Goal: Task Accomplishment & Management: Use online tool/utility

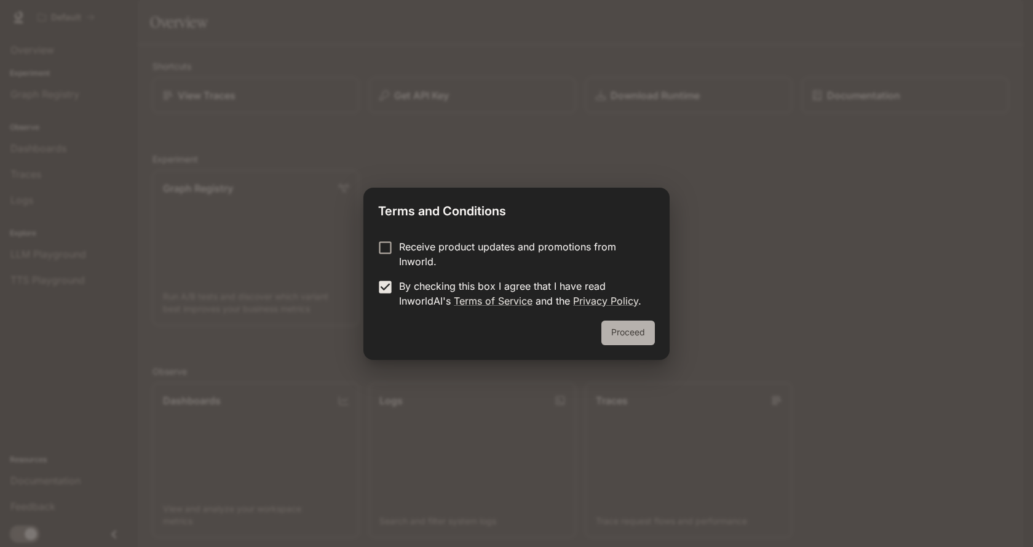
click at [644, 330] on button "Proceed" at bounding box center [629, 333] width 54 height 25
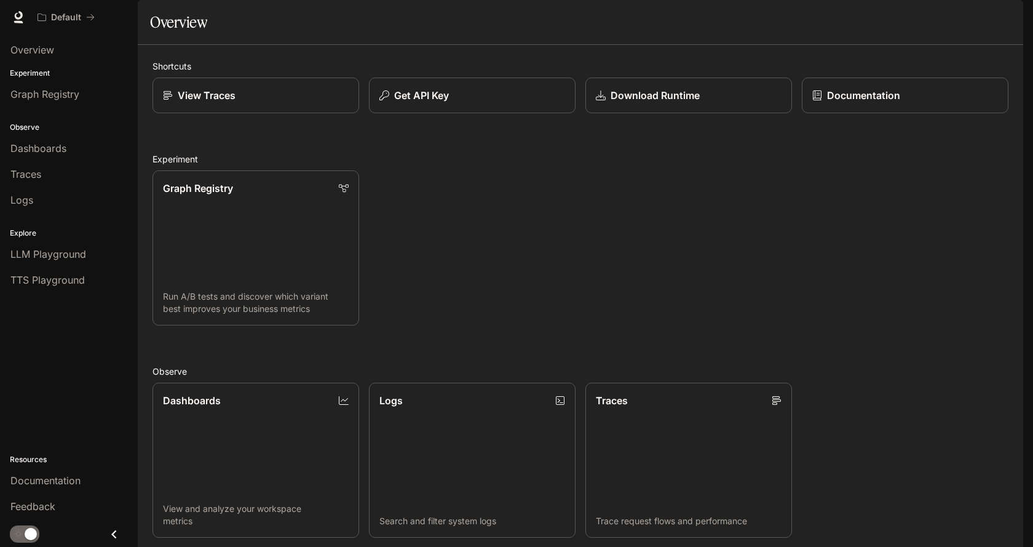
scroll to position [246, 0]
click at [229, 382] on link "Dashboards View and analyze your workspace metrics" at bounding box center [255, 460] width 209 height 157
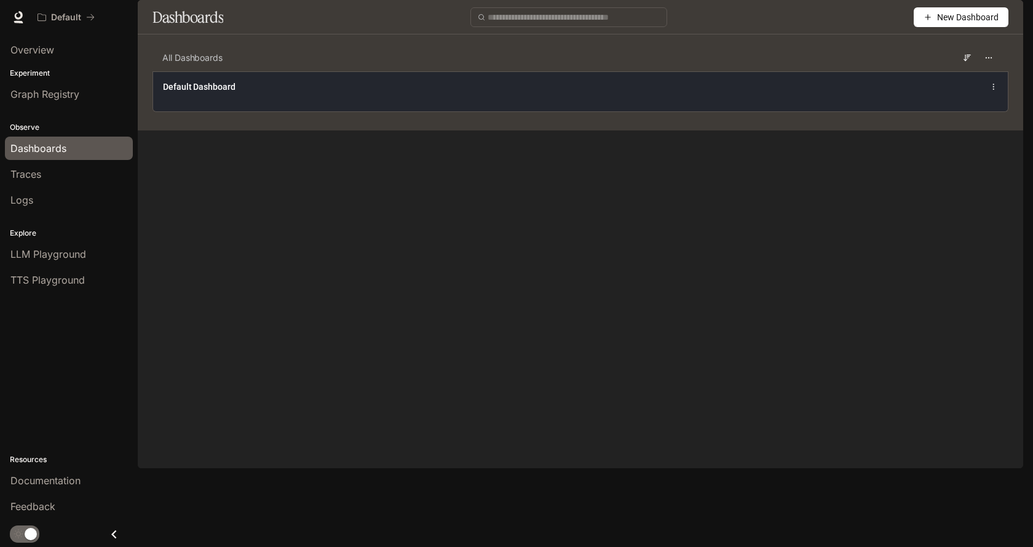
click at [353, 111] on div "Default Dashboard" at bounding box center [580, 91] width 855 height 40
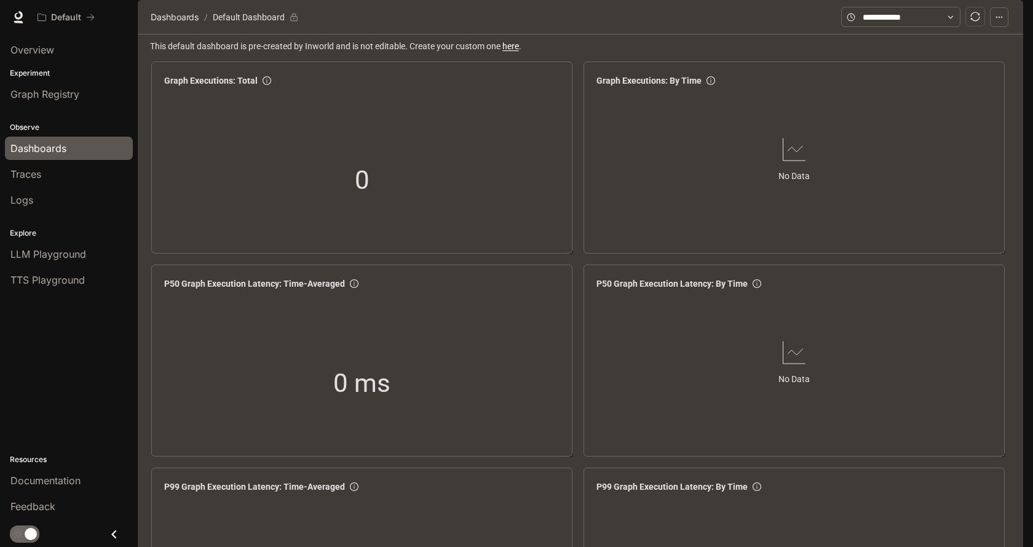
click at [1006, 27] on button "button" at bounding box center [999, 17] width 18 height 20
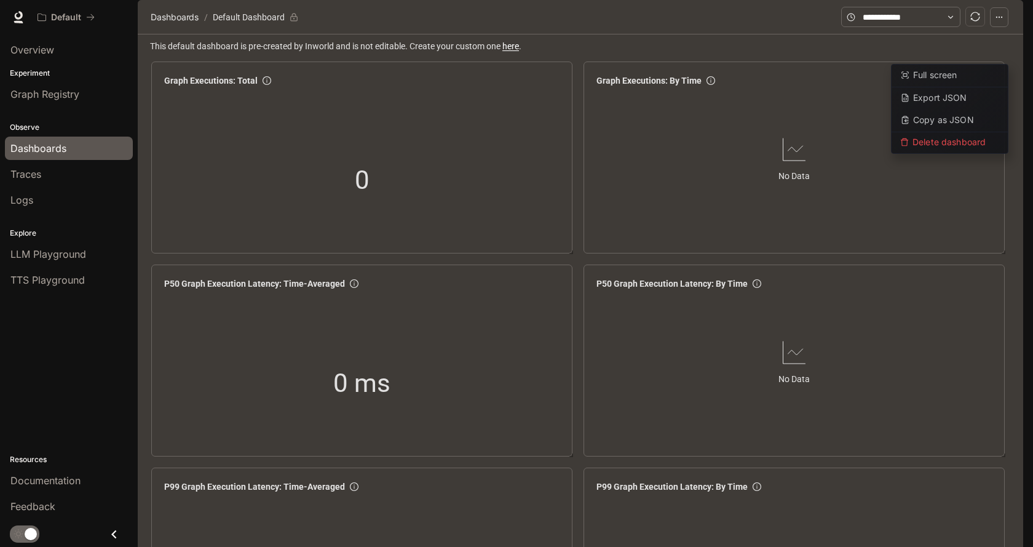
click at [1006, 27] on button "button" at bounding box center [999, 17] width 18 height 20
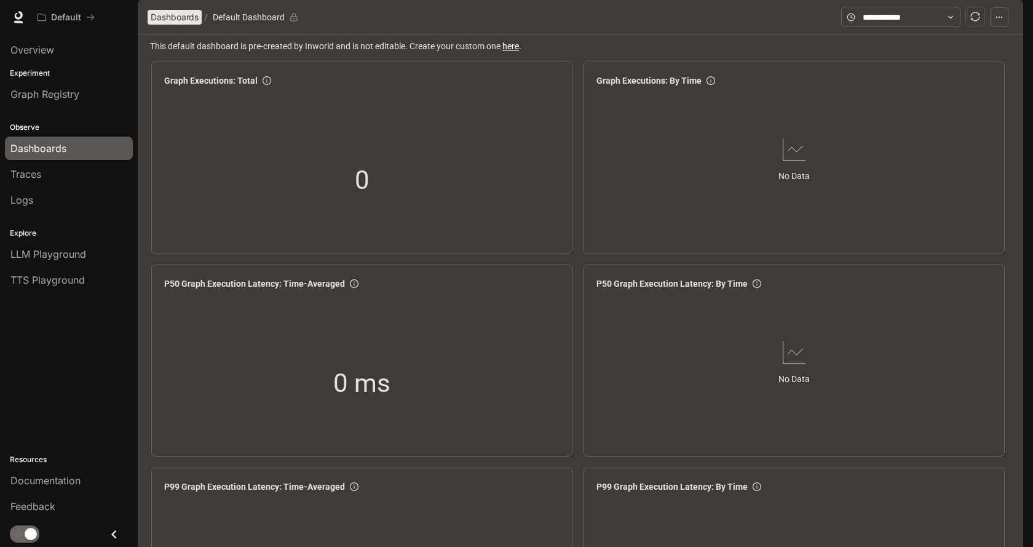
click at [172, 25] on span "Dashboards" at bounding box center [175, 17] width 48 height 15
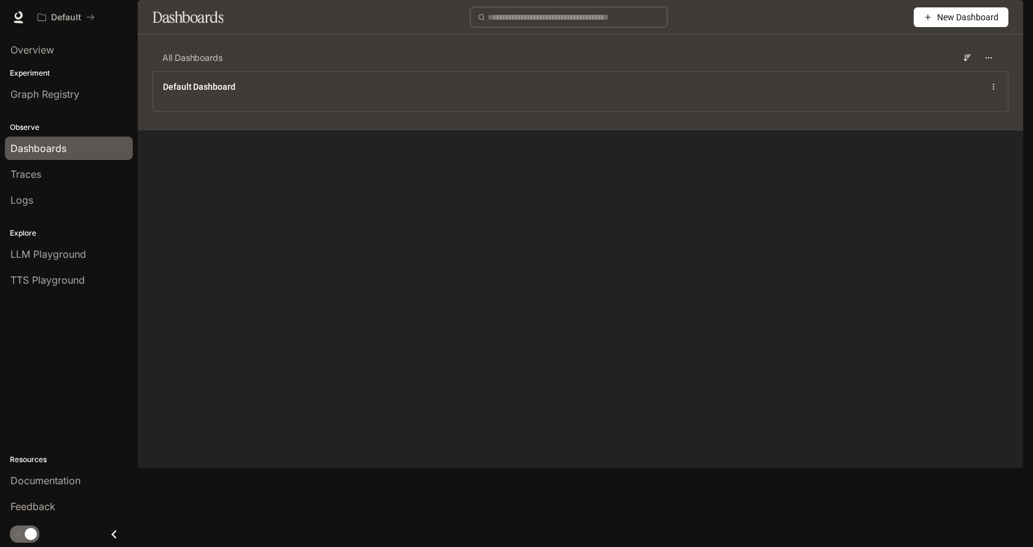
click at [557, 24] on input "text" at bounding box center [574, 17] width 172 height 14
click at [540, 130] on main "Dashboards New Dashboard All Dashboards Default Dashboard" at bounding box center [581, 65] width 886 height 130
click at [990, 62] on icon "button" at bounding box center [989, 58] width 9 height 9
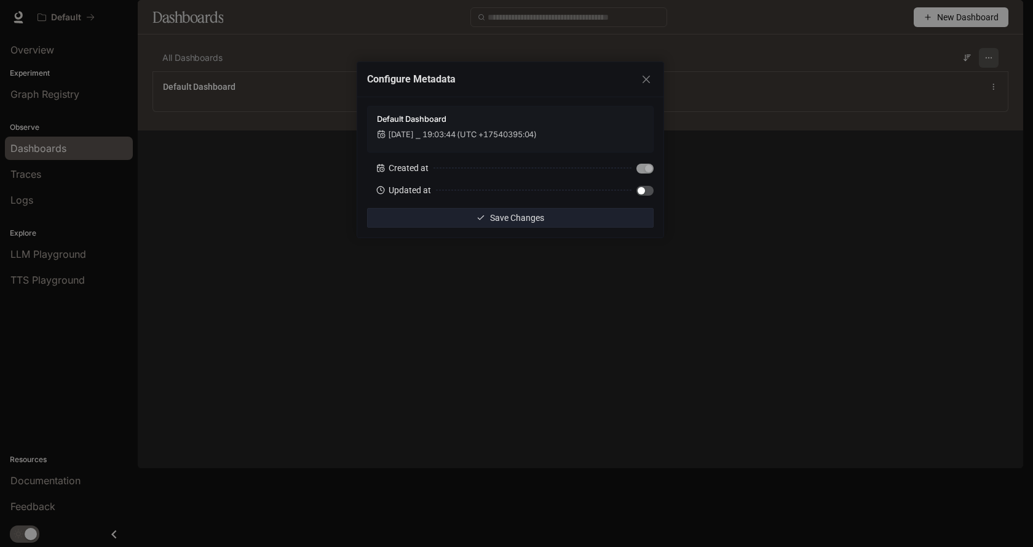
click at [990, 91] on div "Configure Metadata Default Dashboard [DATE] ⎯ 19:03:44 (UTC +17540395:04) Creat…" at bounding box center [516, 273] width 1033 height 547
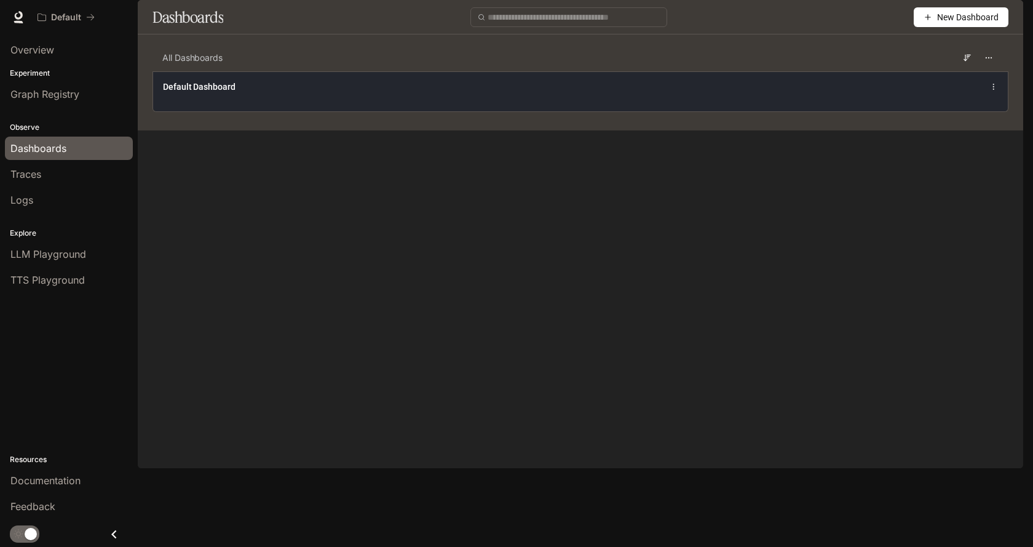
click at [999, 111] on div "Default Dashboard" at bounding box center [580, 91] width 855 height 40
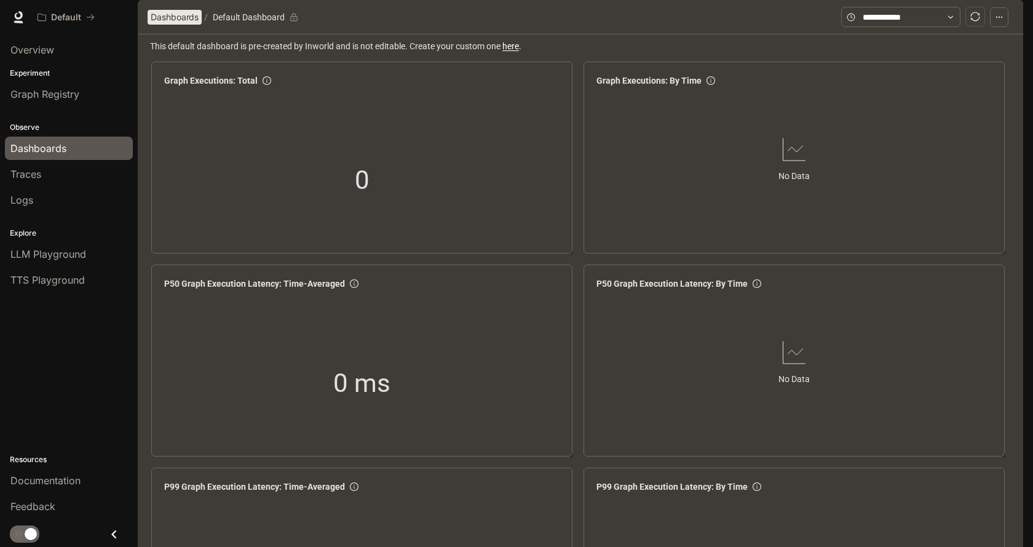
click at [167, 25] on span "Dashboards" at bounding box center [175, 17] width 48 height 15
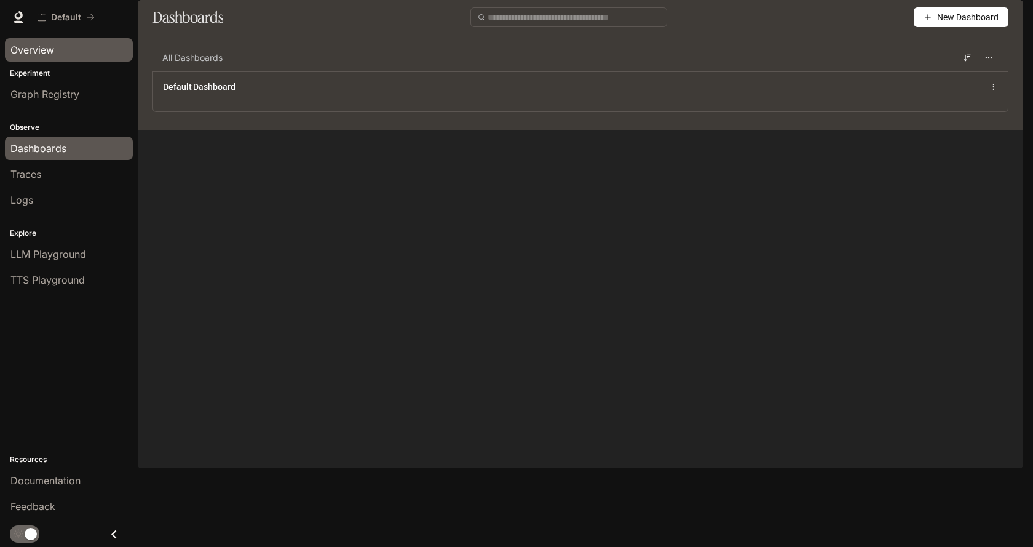
click at [43, 47] on span "Overview" at bounding box center [32, 49] width 44 height 15
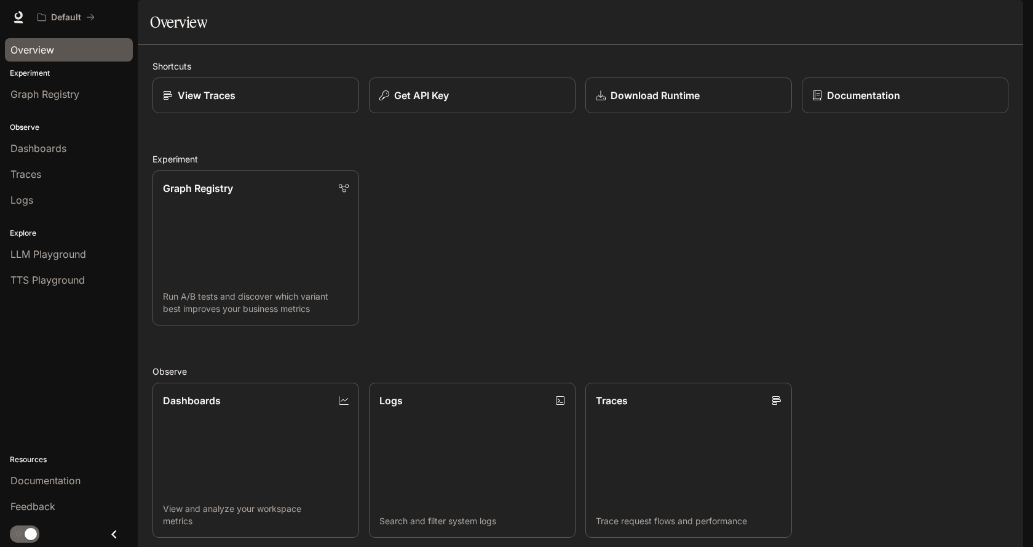
scroll to position [261, 0]
click at [34, 154] on span "Dashboards" at bounding box center [38, 148] width 56 height 15
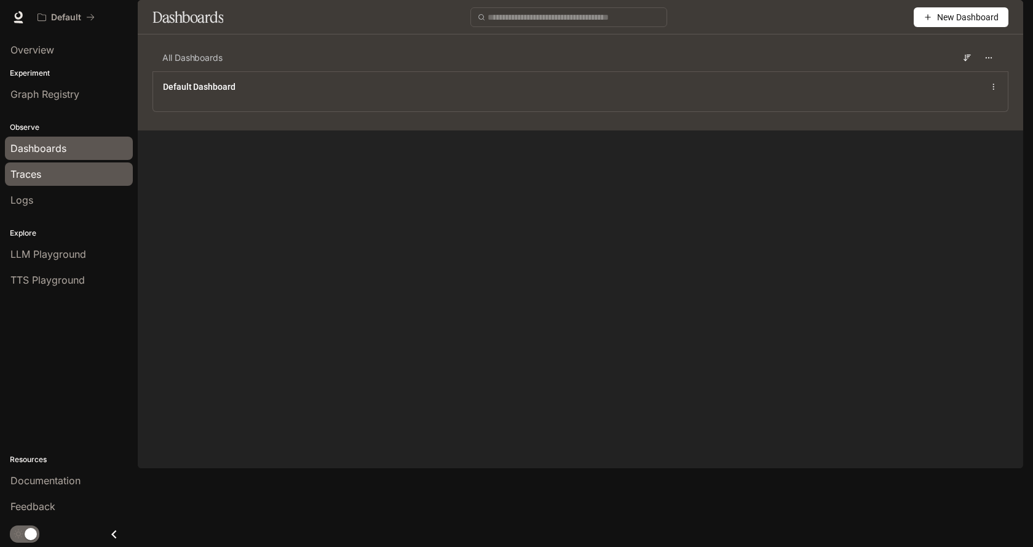
click at [35, 175] on span "Traces" at bounding box center [25, 174] width 31 height 15
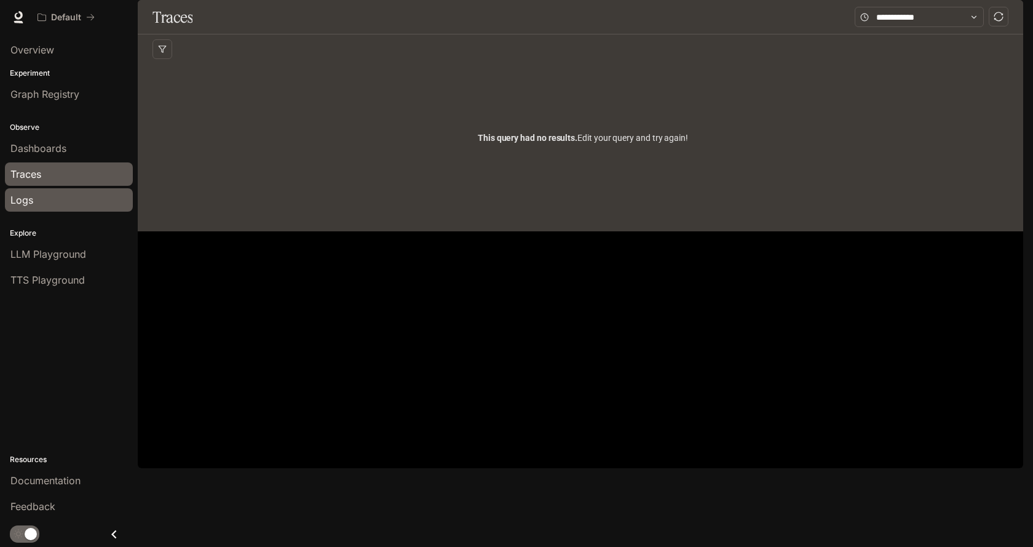
click at [36, 197] on div "Logs" at bounding box center [68, 200] width 117 height 15
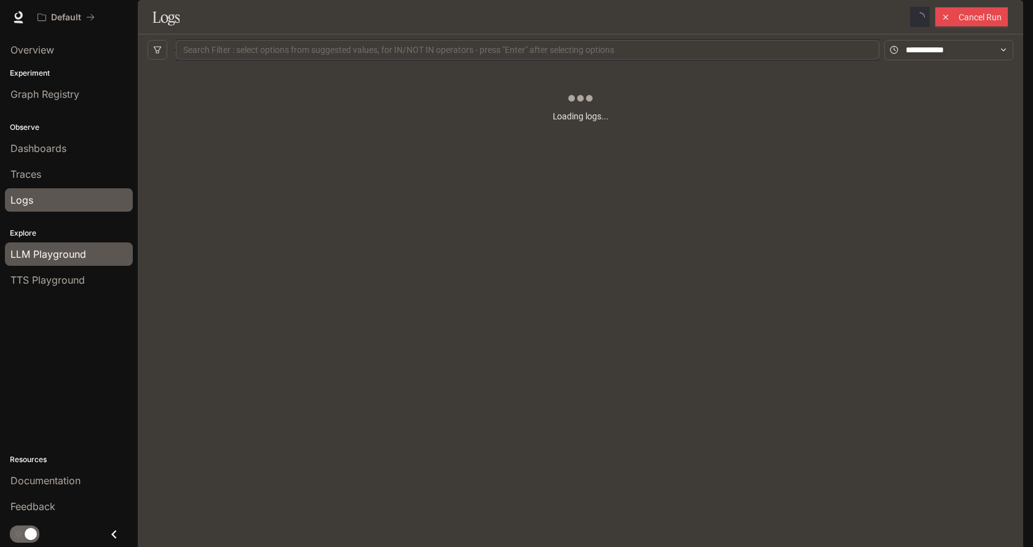
click at [50, 248] on span "LLM Playground" at bounding box center [48, 254] width 76 height 15
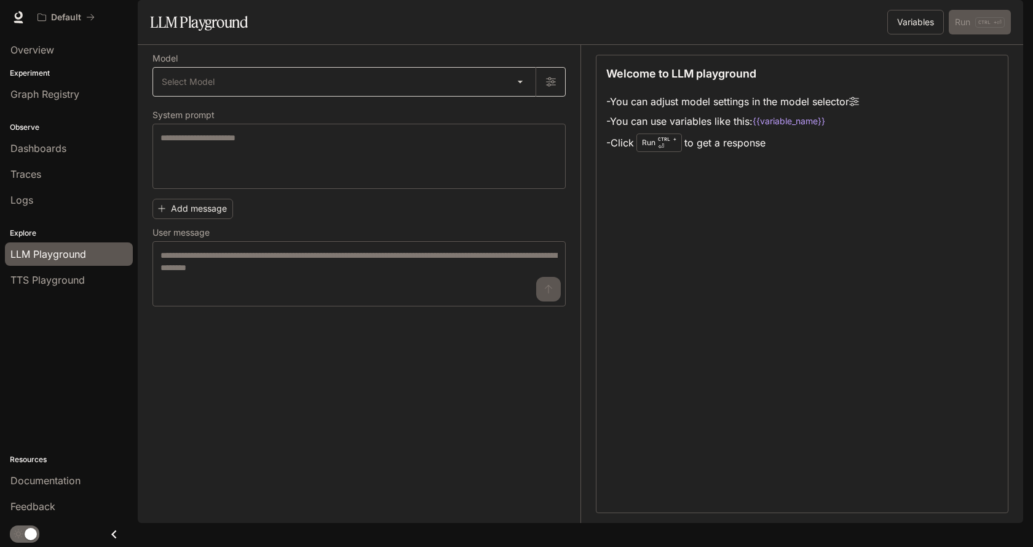
click at [515, 109] on body "Skip to main content Default Documentation Documentation Portal Overview Experi…" at bounding box center [516, 273] width 1033 height 547
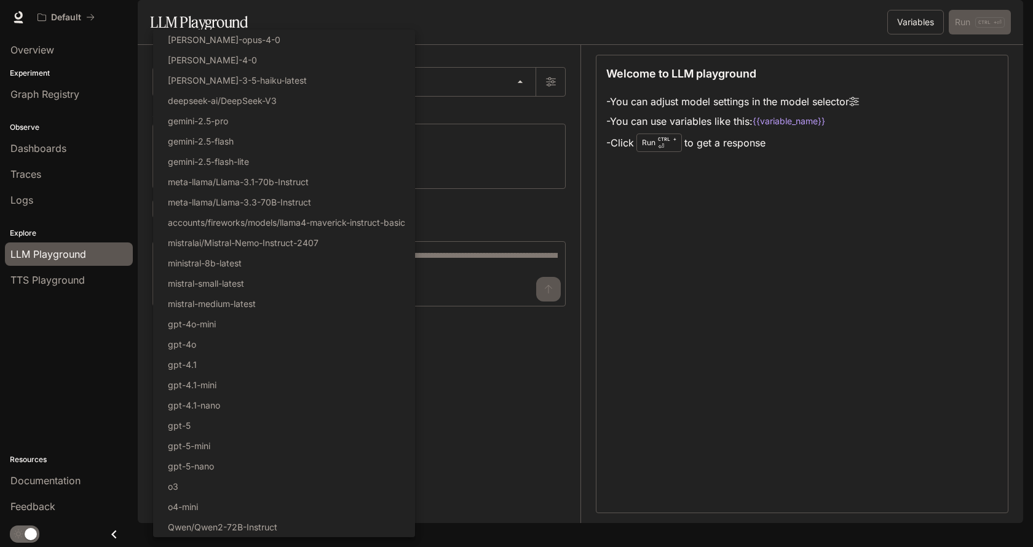
click at [515, 110] on div at bounding box center [516, 273] width 1033 height 547
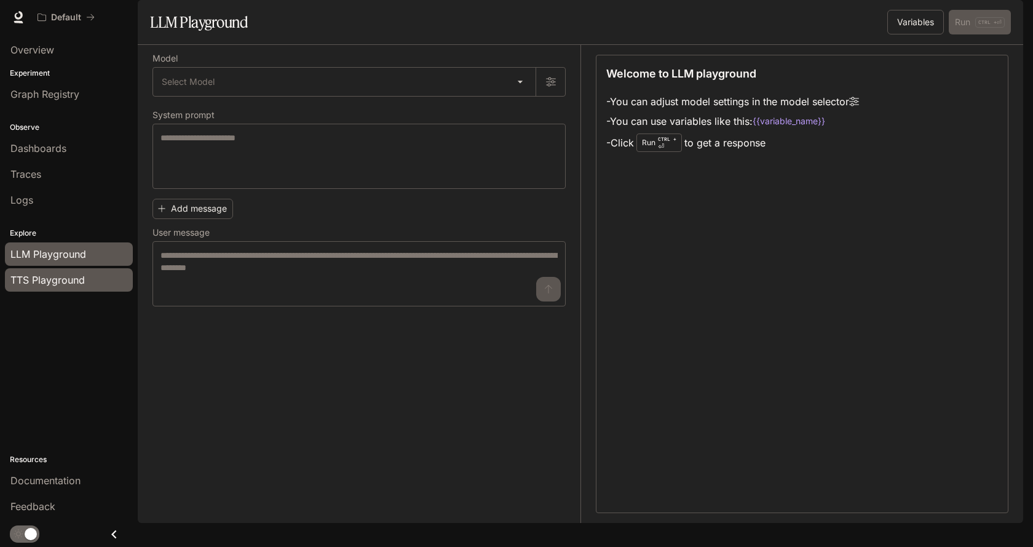
click at [82, 277] on span "TTS Playground" at bounding box center [47, 280] width 74 height 15
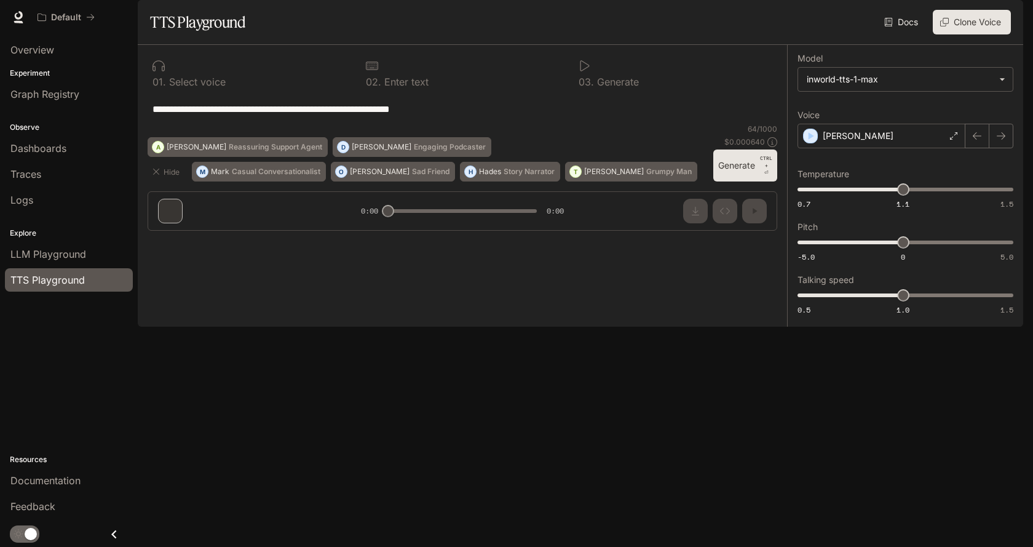
click at [291, 124] on div "**********" at bounding box center [463, 109] width 630 height 30
click at [729, 181] on button "Generate CTRL + ⏎" at bounding box center [746, 165] width 64 height 32
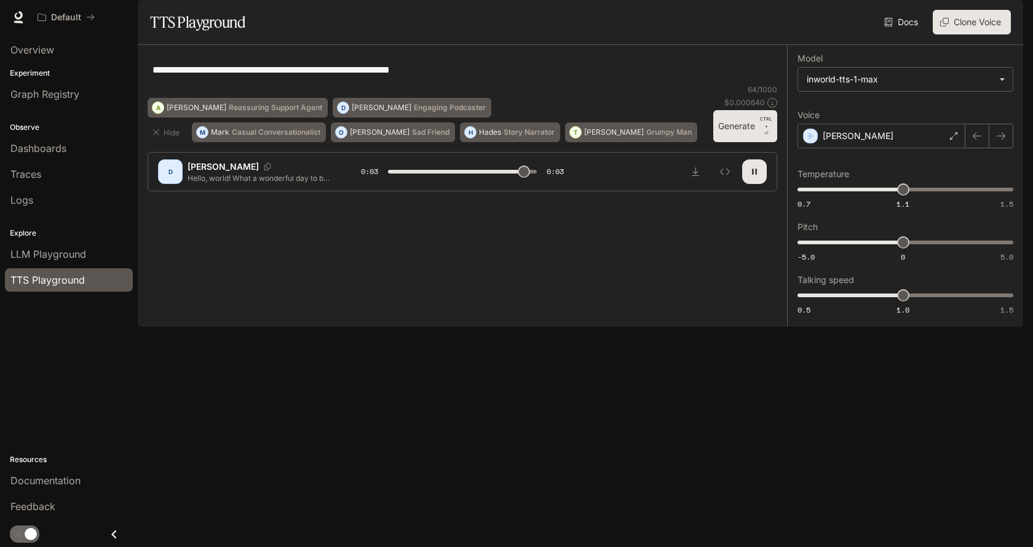
type input "*"
click at [68, 258] on span "LLM Playground" at bounding box center [48, 254] width 76 height 15
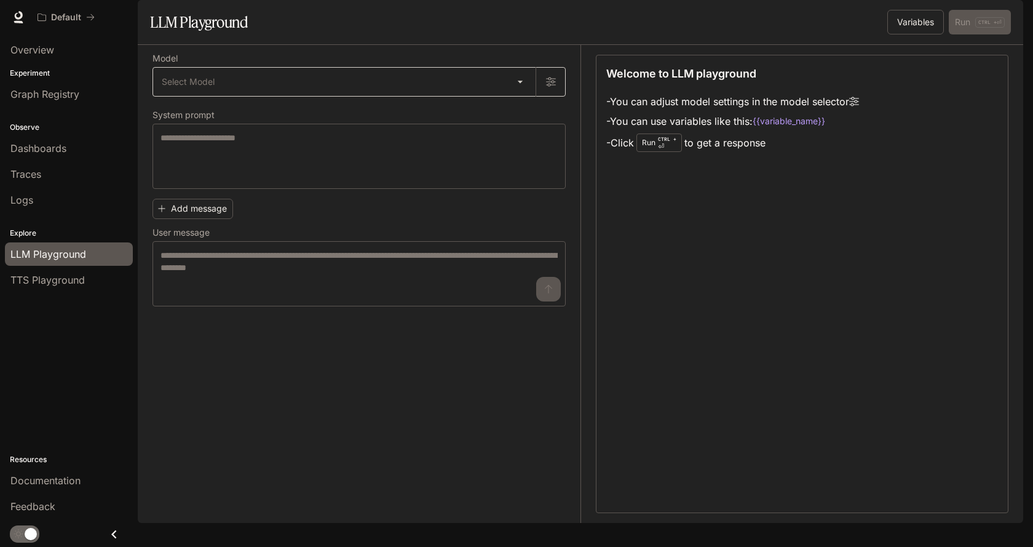
click at [482, 118] on body "Skip to main content Default Documentation Documentation Portal Overview Experi…" at bounding box center [516, 273] width 1033 height 547
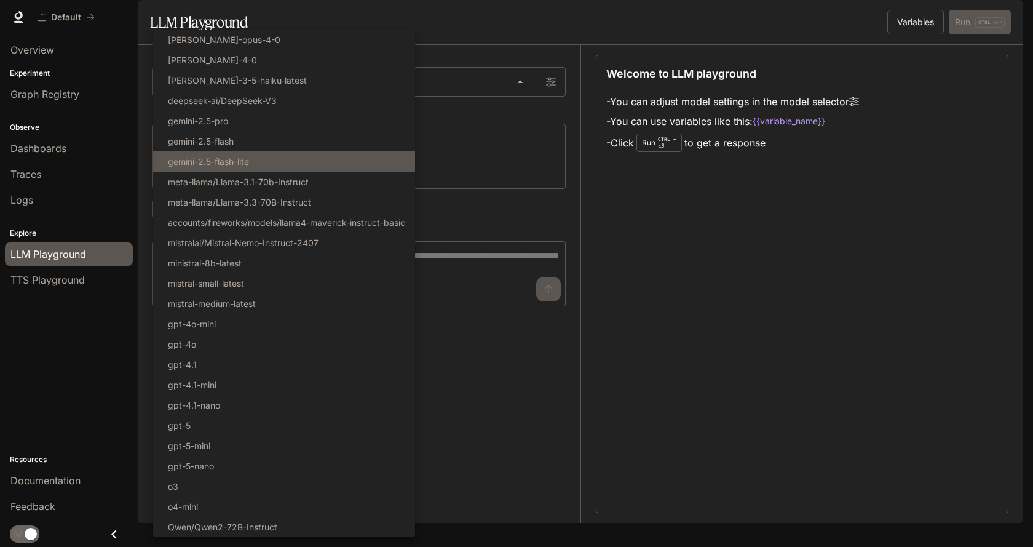
click at [314, 165] on li "gemini-2.5-flash-lite" at bounding box center [284, 161] width 262 height 20
type input "**********"
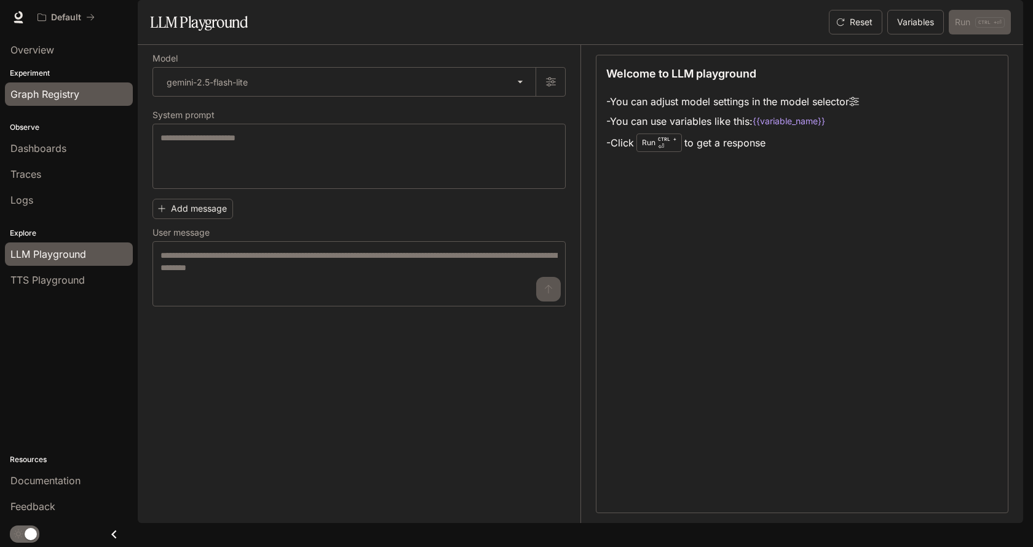
click at [47, 91] on span "Graph Registry" at bounding box center [44, 94] width 69 height 15
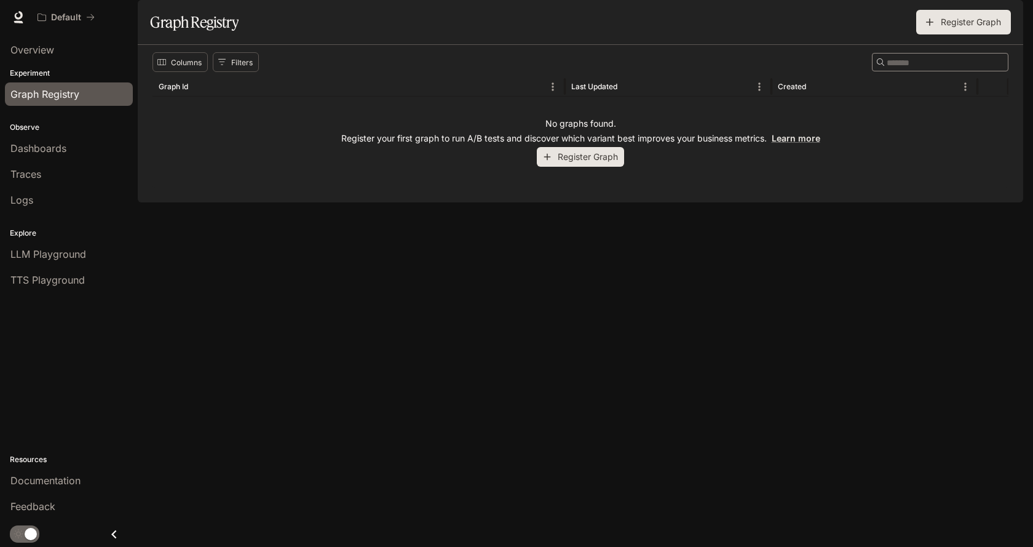
click at [591, 167] on button "Register Graph" at bounding box center [580, 157] width 87 height 20
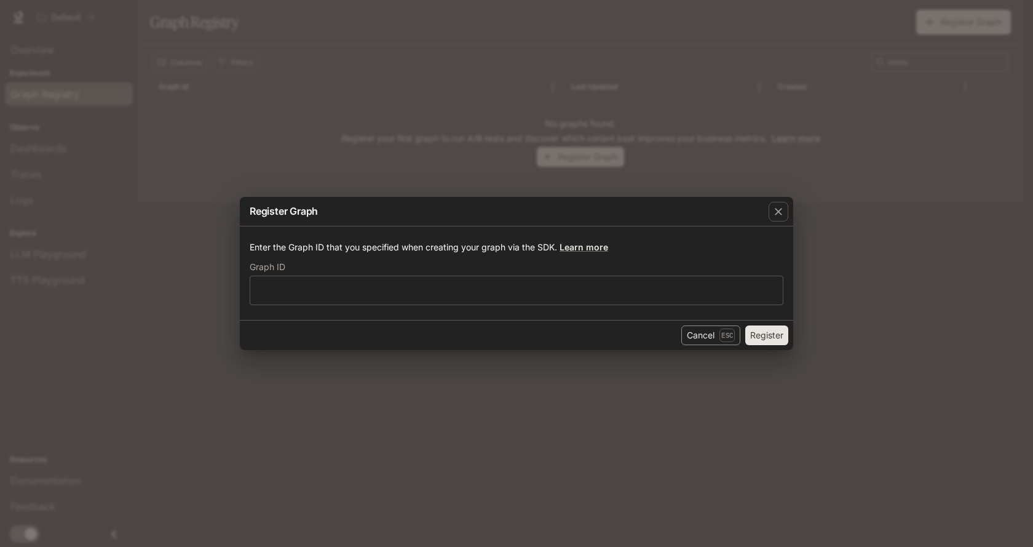
click at [697, 331] on button "Cancel Esc" at bounding box center [711, 335] width 59 height 20
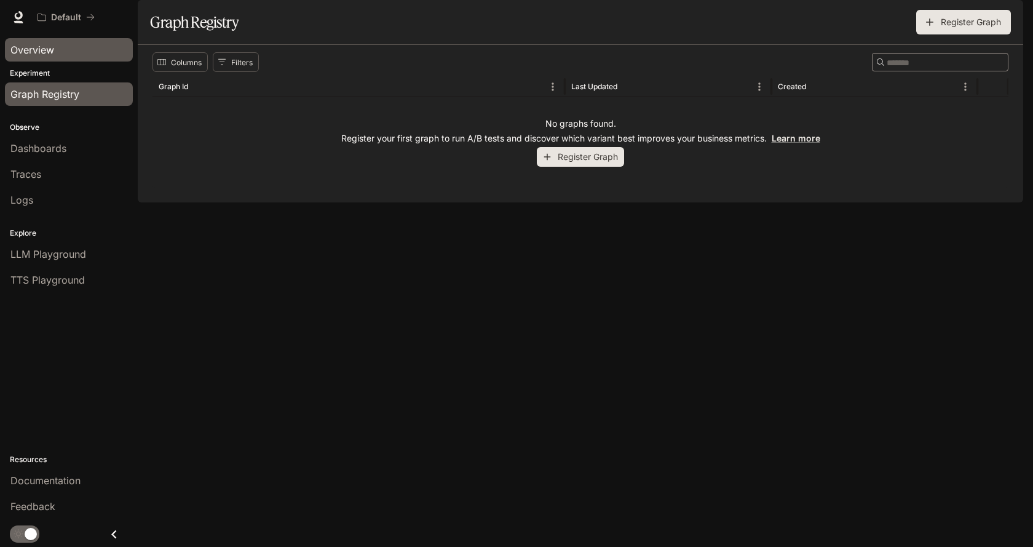
click at [62, 50] on div "Overview" at bounding box center [68, 49] width 117 height 15
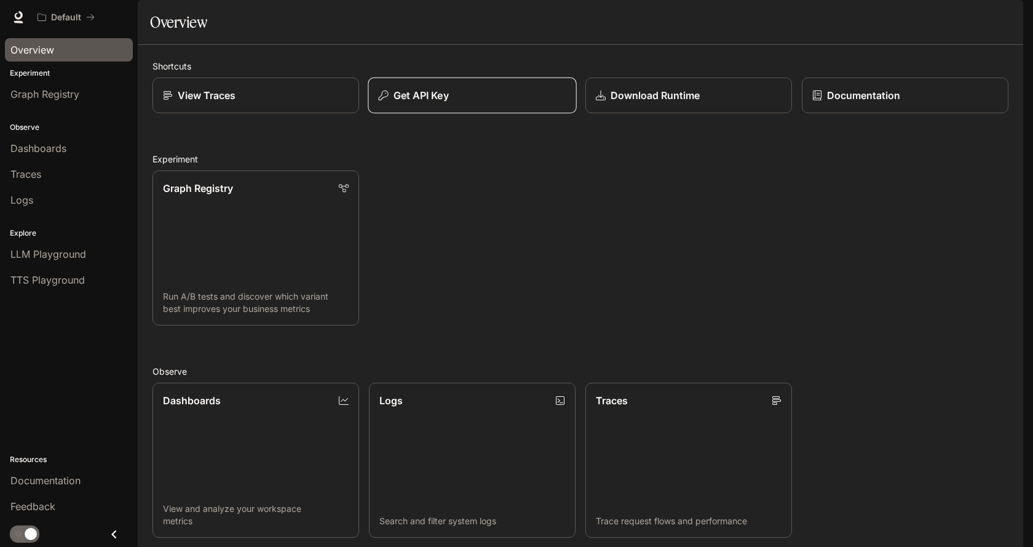
click at [416, 103] on p "Get API Key" at bounding box center [421, 95] width 55 height 15
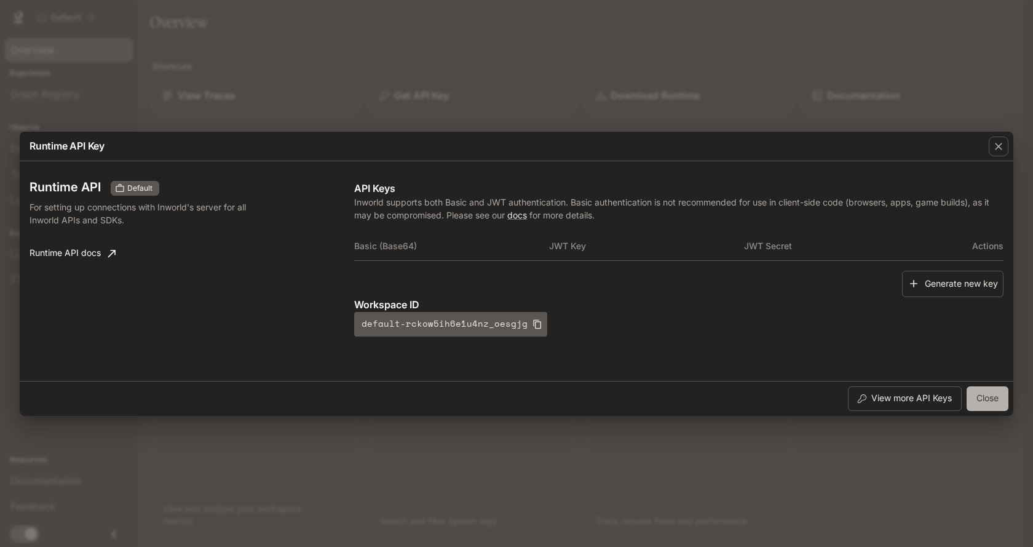
click at [999, 400] on button "Close" at bounding box center [988, 398] width 42 height 25
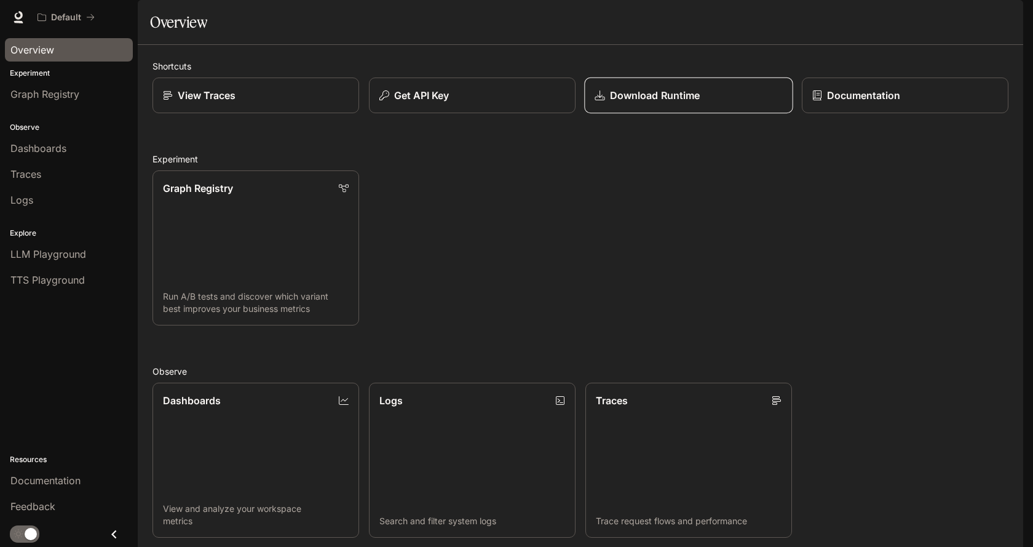
click at [647, 103] on p "Download Runtime" at bounding box center [655, 95] width 90 height 15
click at [48, 48] on span "Overview" at bounding box center [32, 49] width 44 height 15
